Goal: Navigation & Orientation: Find specific page/section

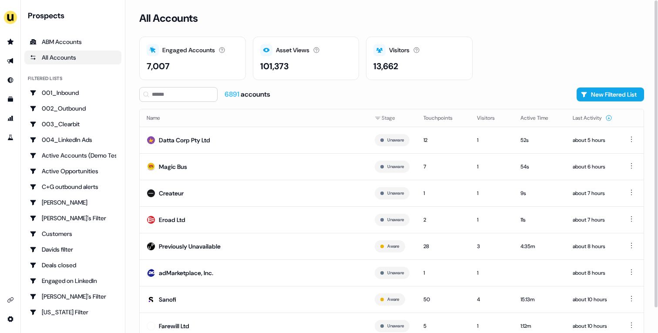
scroll to position [27, 0]
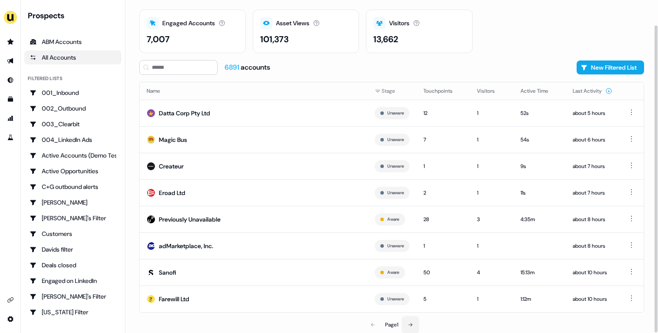
click at [404, 308] on button at bounding box center [410, 324] width 17 height 17
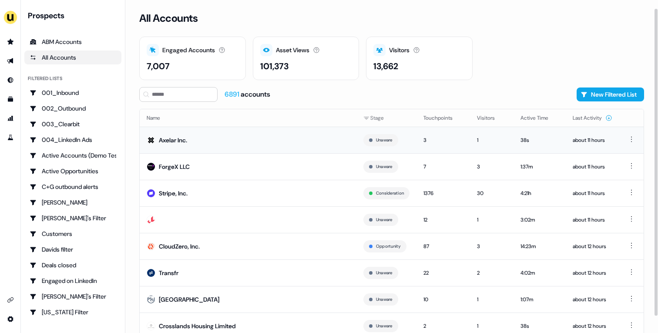
scroll to position [27, 0]
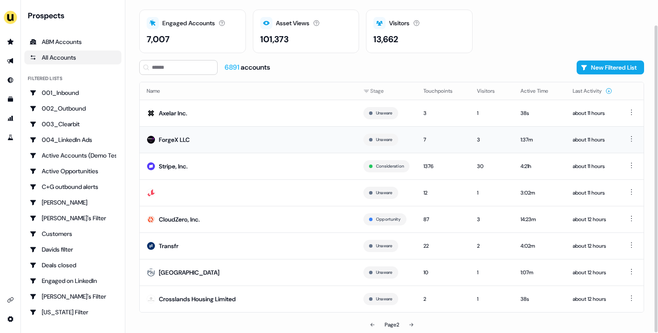
click at [215, 138] on td "ForgeX LLC" at bounding box center [248, 139] width 217 height 27
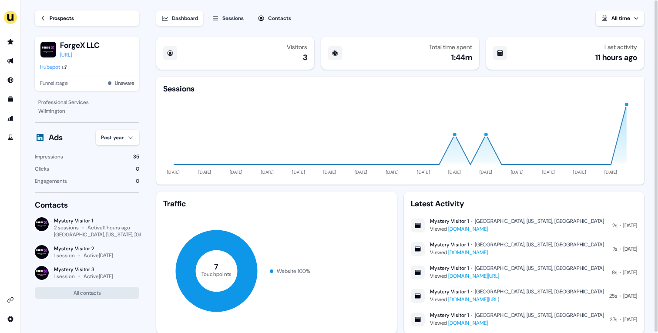
click at [60, 65] on div "Hubspot" at bounding box center [50, 67] width 20 height 9
click at [67, 20] on div "Prospects" at bounding box center [62, 18] width 24 height 9
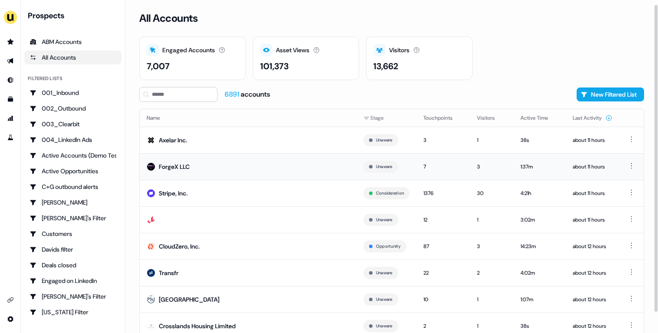
scroll to position [27, 0]
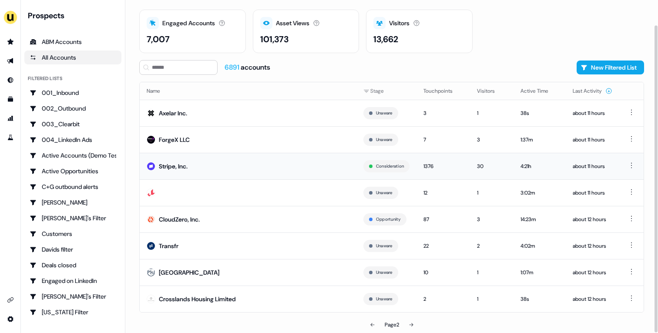
click at [257, 168] on td "Stripe, Inc." at bounding box center [248, 166] width 217 height 27
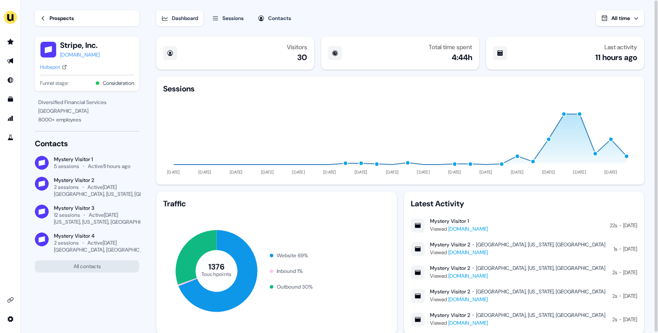
click at [46, 66] on div "Hubspot" at bounding box center [50, 67] width 20 height 9
click at [64, 17] on div "Prospects" at bounding box center [62, 18] width 24 height 9
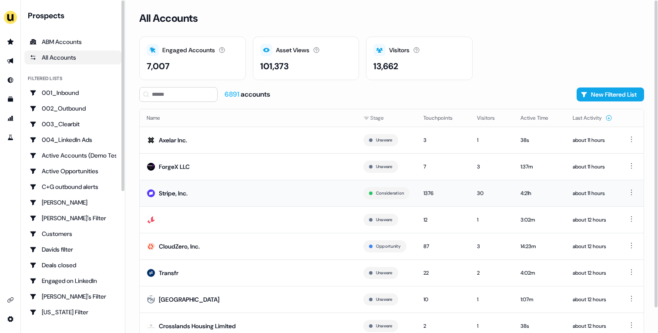
scroll to position [27, 0]
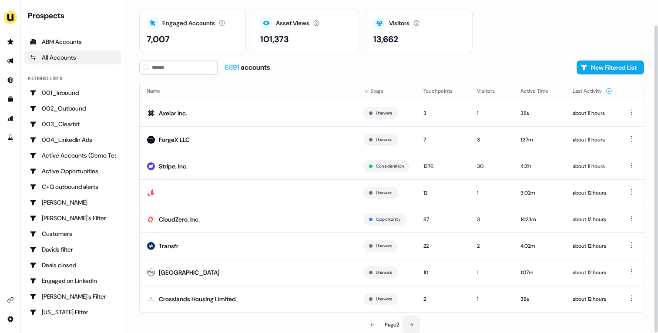
click at [418, 308] on button at bounding box center [411, 324] width 17 height 17
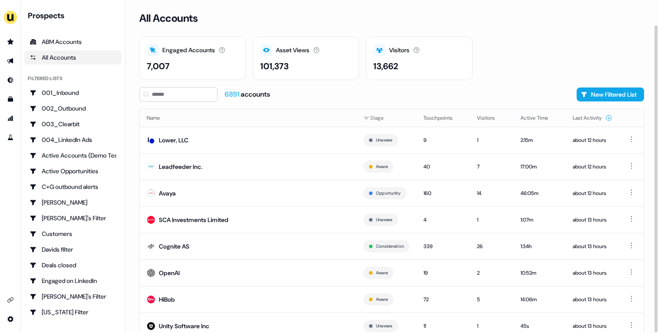
scroll to position [27, 0]
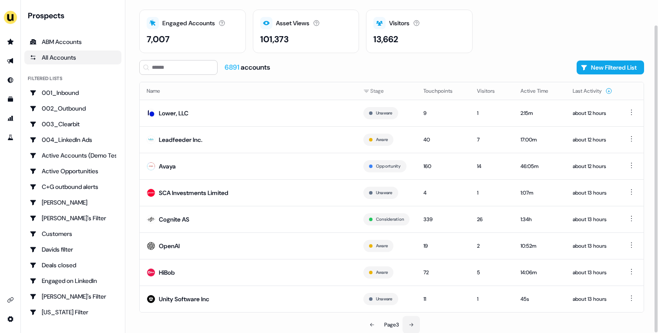
click at [405, 308] on button at bounding box center [411, 324] width 17 height 17
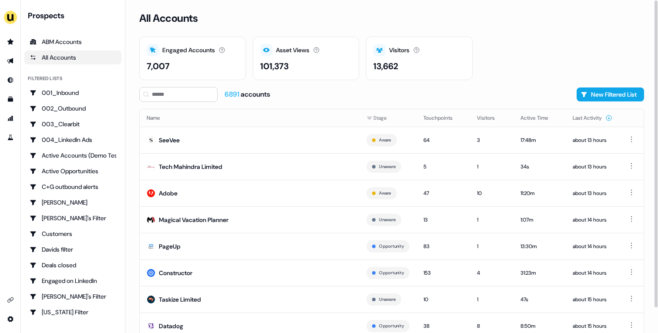
scroll to position [27, 0]
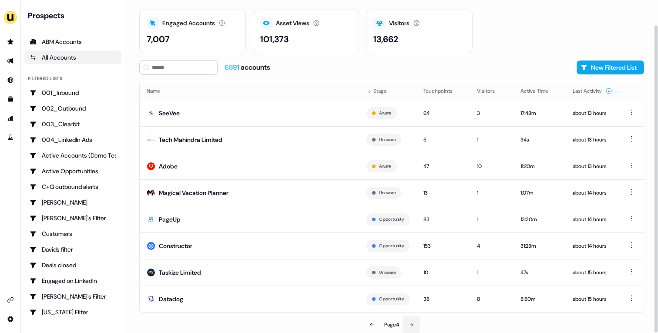
click at [413, 308] on button at bounding box center [411, 324] width 17 height 17
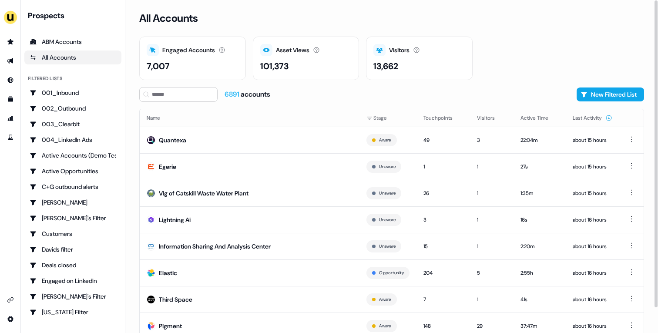
scroll to position [27, 0]
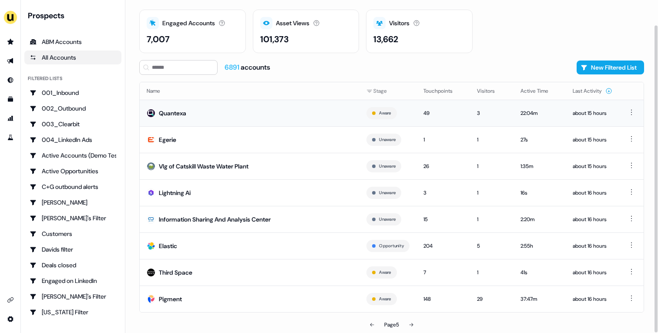
click at [265, 104] on td "Quantexa" at bounding box center [250, 113] width 220 height 27
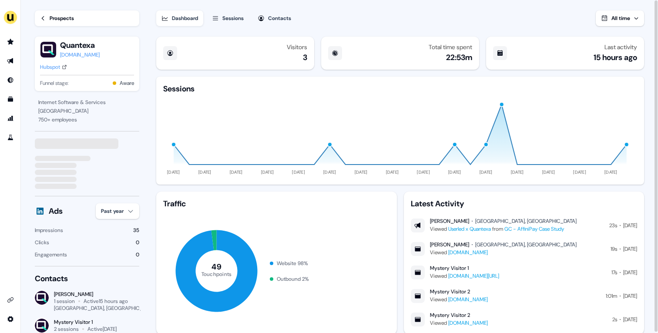
click at [67, 17] on div "Prospects" at bounding box center [62, 18] width 24 height 9
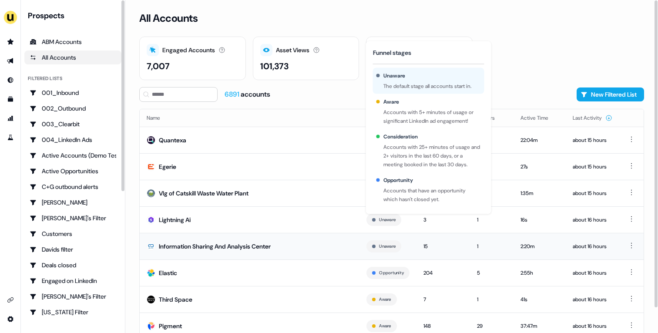
scroll to position [27, 0]
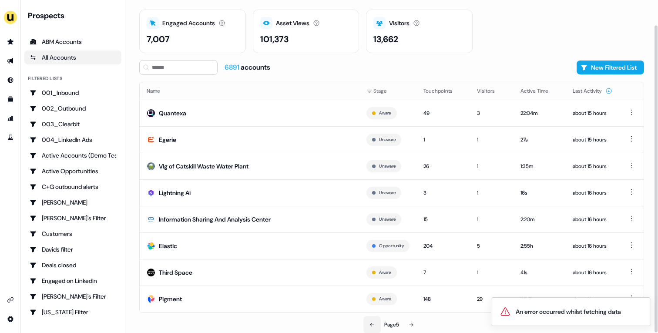
click at [370, 308] on icon at bounding box center [372, 324] width 4 height 3
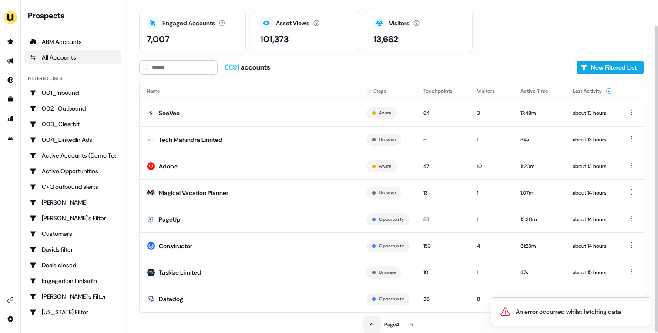
click at [370, 308] on icon at bounding box center [372, 324] width 4 height 3
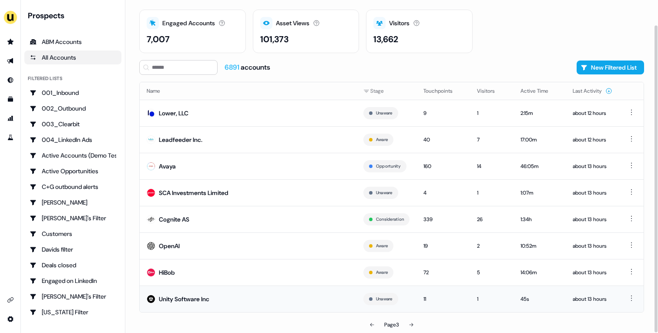
click at [243, 293] on td "Unity Software Inc" at bounding box center [248, 298] width 217 height 27
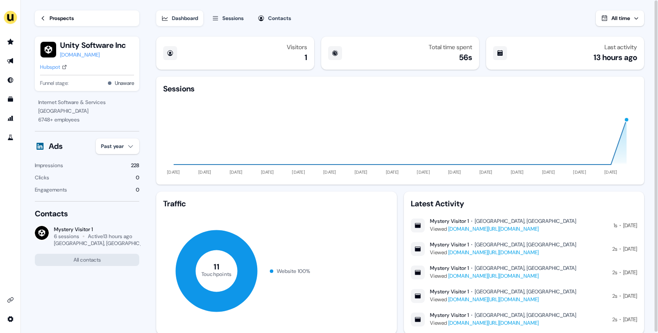
click at [48, 11] on link "Prospects" at bounding box center [87, 18] width 104 height 16
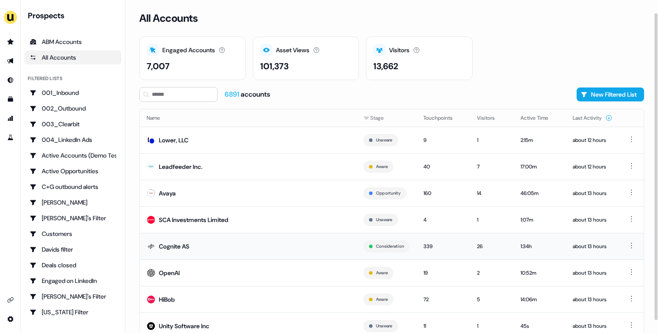
scroll to position [27, 0]
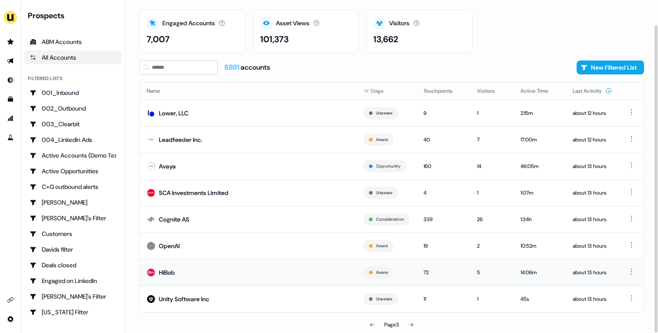
click at [242, 274] on td "HiBob" at bounding box center [248, 272] width 217 height 27
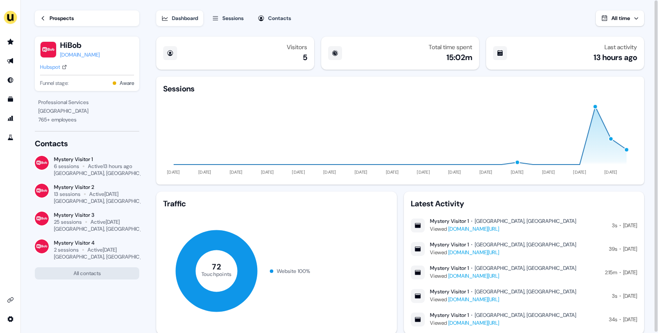
click at [77, 19] on link "Prospects" at bounding box center [87, 18] width 104 height 16
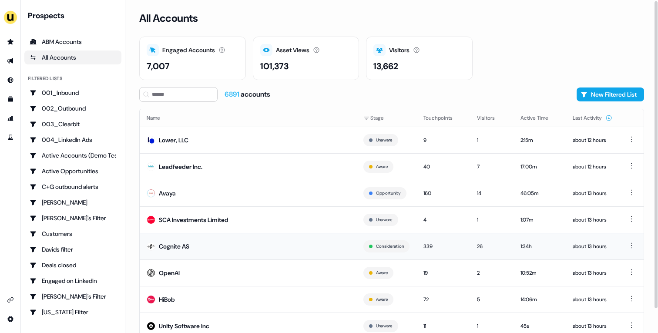
scroll to position [27, 0]
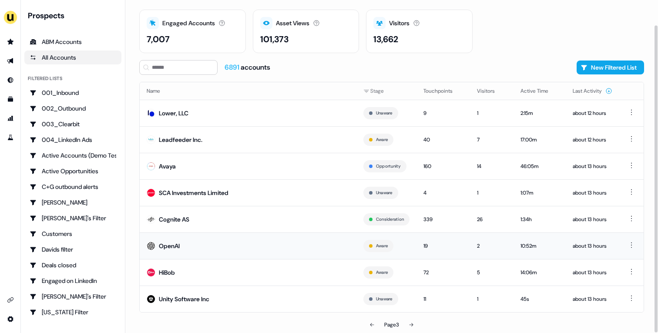
click at [273, 246] on td "OpenAI" at bounding box center [248, 245] width 217 height 27
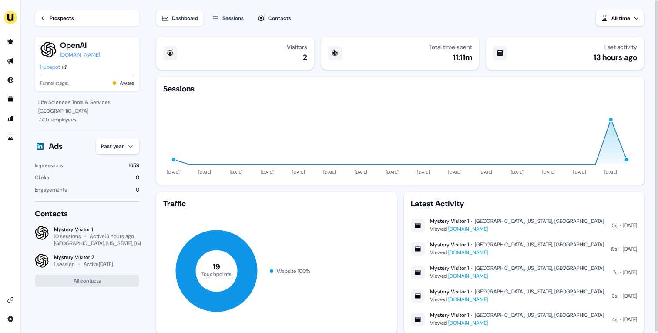
click at [56, 71] on div "Hubspot" at bounding box center [50, 67] width 20 height 9
click at [62, 21] on div "Prospects" at bounding box center [62, 18] width 24 height 9
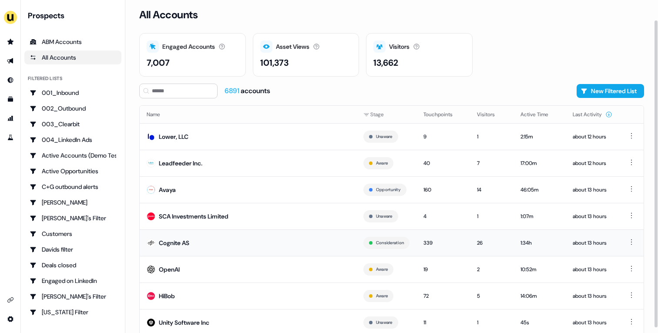
scroll to position [27, 0]
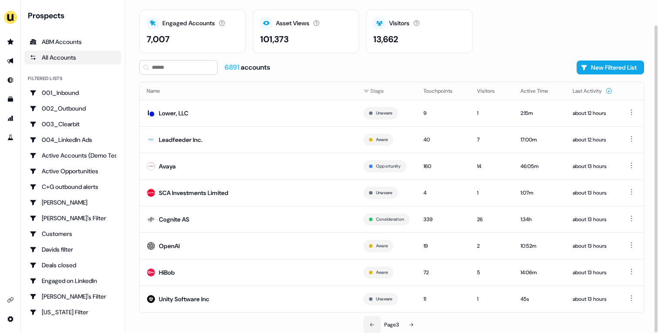
click at [372, 308] on icon at bounding box center [371, 324] width 5 height 5
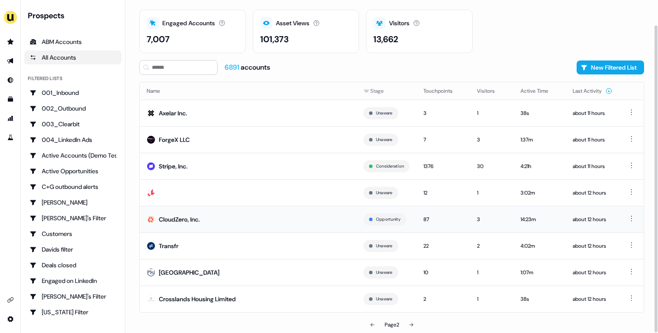
click at [284, 210] on td "CloudZero, Inc." at bounding box center [248, 219] width 217 height 27
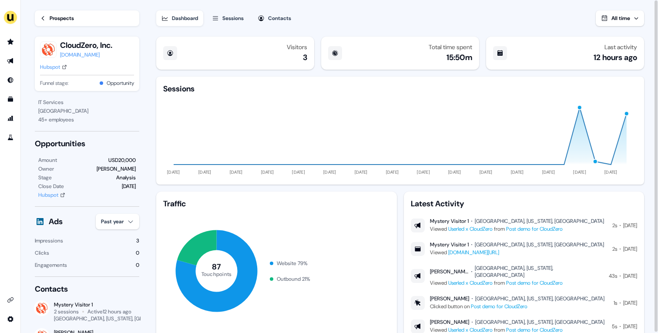
click at [56, 21] on div "Prospects" at bounding box center [62, 18] width 24 height 9
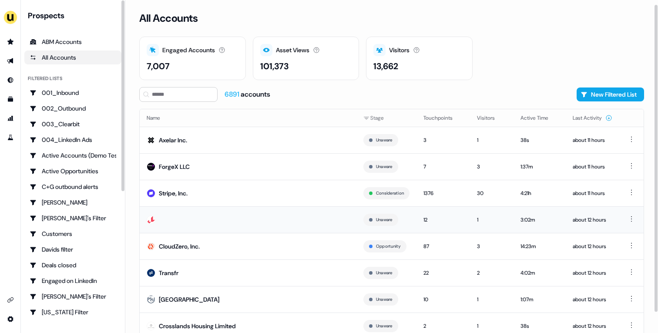
scroll to position [27, 0]
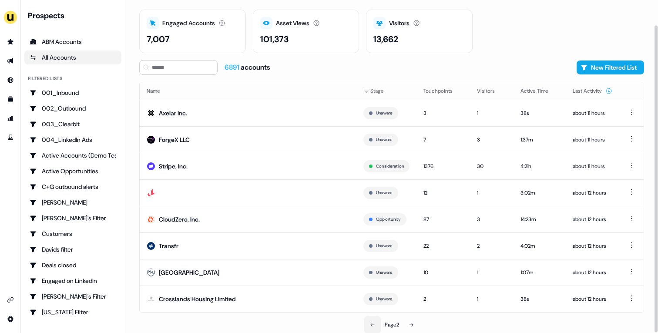
click at [367, 308] on button at bounding box center [372, 324] width 17 height 17
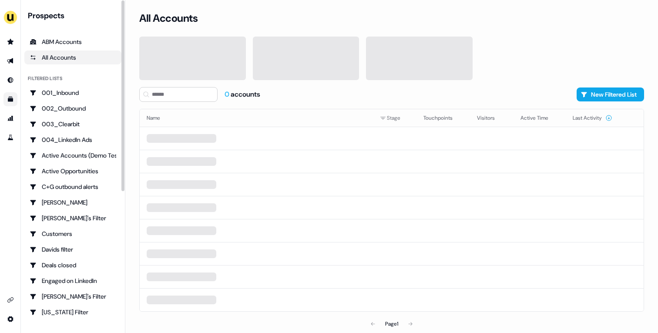
click at [13, 103] on link "Go to templates" at bounding box center [10, 99] width 14 height 14
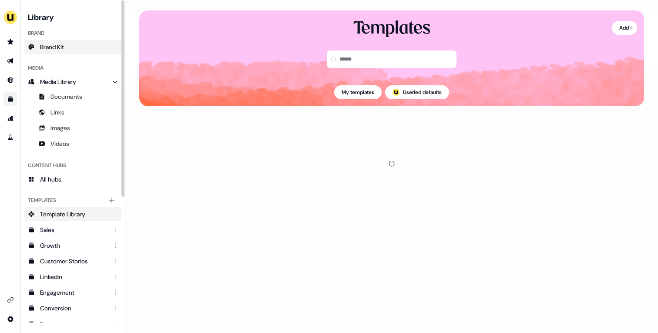
click at [59, 46] on span "Brand Kit" at bounding box center [52, 47] width 24 height 9
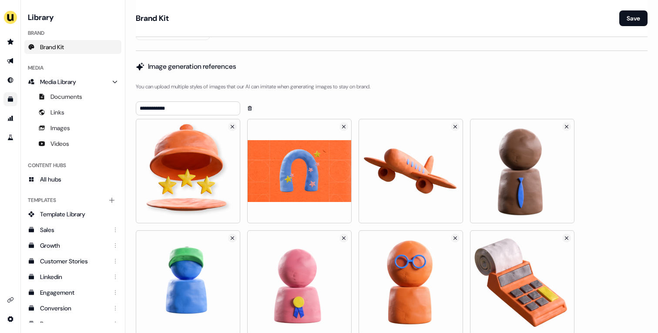
scroll to position [960, 0]
